Goal: Information Seeking & Learning: Learn about a topic

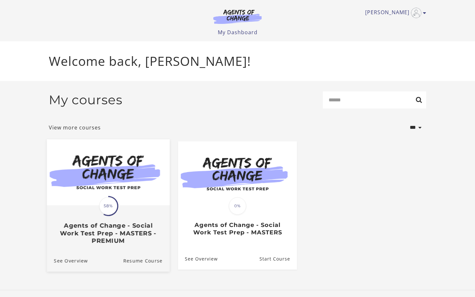
click at [123, 213] on div "Translation missing: en.liquid.partials.dashboard_course_card.progress_descript…" at bounding box center [108, 225] width 123 height 38
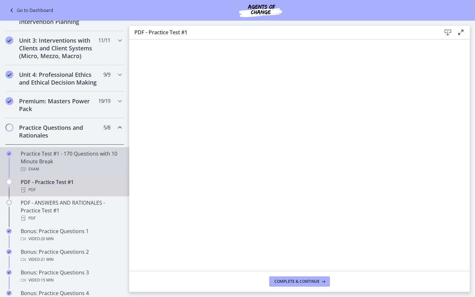
scroll to position [216, 0]
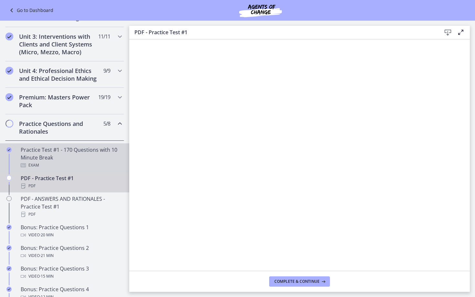
click at [60, 156] on div "Practice Test #1 - 170 Questions with 10 Minute Break Exam" at bounding box center [71, 157] width 101 height 23
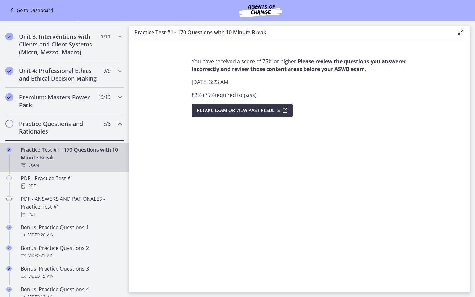
click at [267, 113] on span "Retake Exam OR View Past Results" at bounding box center [238, 111] width 83 height 8
